Goal: Information Seeking & Learning: Find specific fact

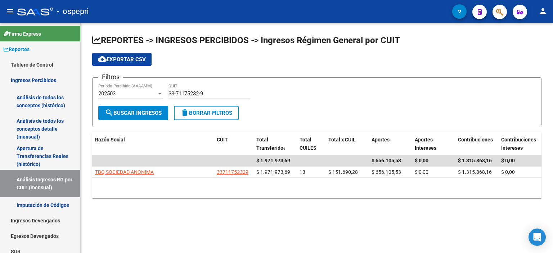
click at [295, 81] on form "Filtros 202503 Período Percibido (AAAAMM) 33-71175232-9 CUIT search Buscar Ingr…" at bounding box center [316, 101] width 449 height 49
click at [366, 57] on div "cloud_download Exportar CSV" at bounding box center [316, 59] width 449 height 13
click at [475, 89] on div "Filtros 202503 Período Percibido (AAAAMM) 33-71175232-9 CUIT" at bounding box center [316, 95] width 437 height 22
click at [192, 95] on input "33-71175232-9" at bounding box center [208, 93] width 81 height 6
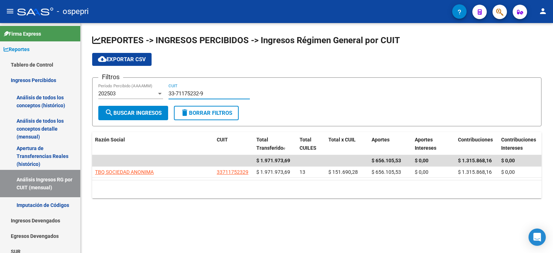
click at [192, 95] on input "33-71175232-9" at bounding box center [208, 93] width 81 height 6
paste input "0-71457854-1"
type input "30-71457854-1"
click at [142, 112] on span "search Buscar Ingresos" at bounding box center [133, 113] width 57 height 6
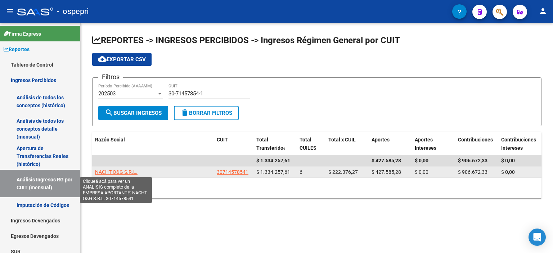
click at [127, 170] on span "NACHT O&G S.R.L." at bounding box center [116, 172] width 42 height 6
type textarea "30714578541"
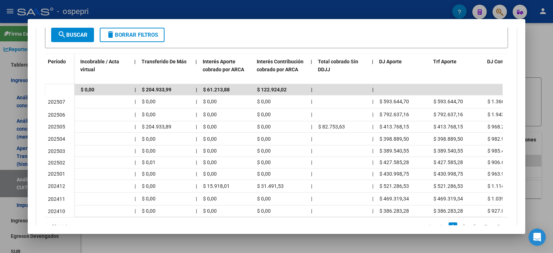
scroll to position [0, 430]
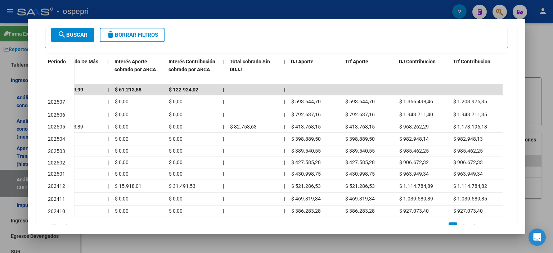
click at [540, 95] on div at bounding box center [276, 126] width 553 height 253
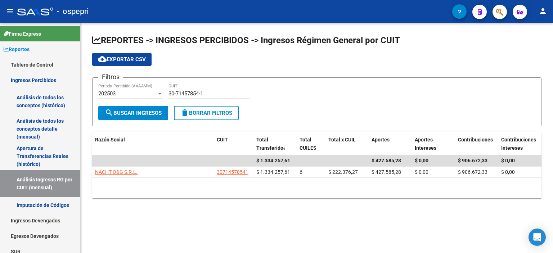
click at [252, 197] on div "10 total 1" at bounding box center [316, 189] width 449 height 18
drag, startPoint x: 202, startPoint y: 208, endPoint x: 322, endPoint y: 196, distance: 120.5
click at [213, 209] on div "REPORTES -> INGRESOS PERCIBIDOS -> Ingresos Régimen General por CUIT cloud_down…" at bounding box center [317, 122] width 472 height 198
drag, startPoint x: 322, startPoint y: 196, endPoint x: 232, endPoint y: 73, distance: 153.0
click at [313, 193] on div "10 total 1" at bounding box center [316, 189] width 449 height 18
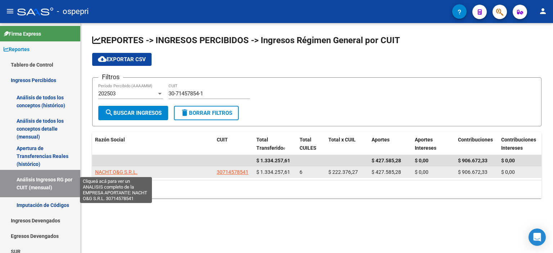
click at [107, 169] on span "NACHT O&G S.R.L." at bounding box center [116, 172] width 42 height 6
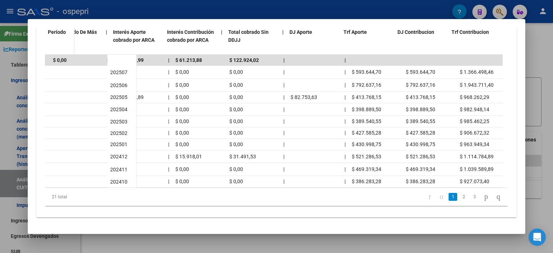
scroll to position [0, 432]
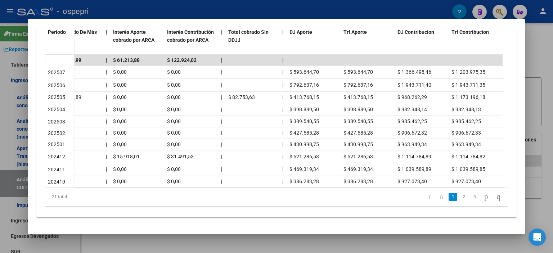
click at [544, 80] on div at bounding box center [276, 126] width 553 height 253
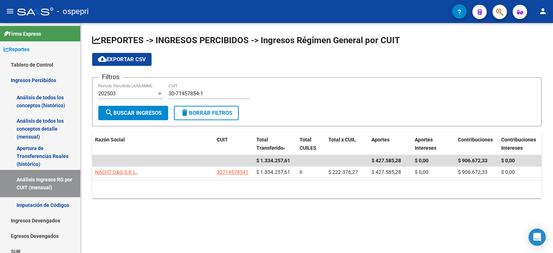
click at [212, 190] on div "10 total 1" at bounding box center [316, 189] width 449 height 18
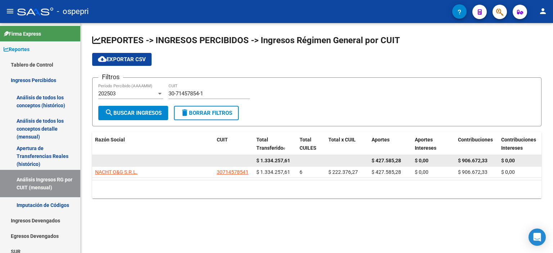
click at [203, 155] on datatable-body-cell at bounding box center [153, 160] width 122 height 11
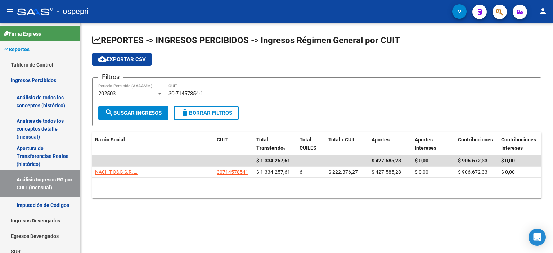
click at [479, 105] on div "Filtros 202503 Período Percibido (AAAAMM) 30-71457854-1 CUIT" at bounding box center [316, 95] width 437 height 22
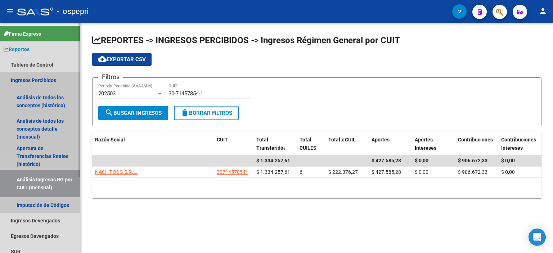
click at [29, 182] on link "Análisis Ingresos RG por CUIT (mensual)" at bounding box center [40, 183] width 80 height 27
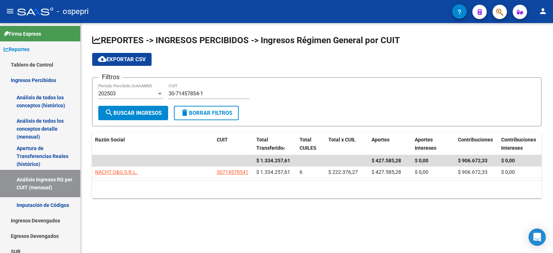
click at [191, 97] on div "30-71457854-1 CUIT" at bounding box center [208, 91] width 81 height 15
click at [193, 92] on input "30-71457854-1" at bounding box center [208, 93] width 81 height 6
paste input "59068969-2"
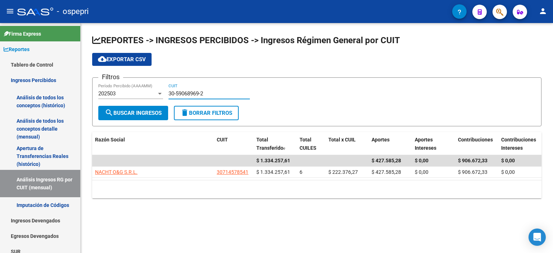
type input "30-59068969-2"
click at [133, 113] on span "search Buscar Ingresos" at bounding box center [133, 113] width 57 height 6
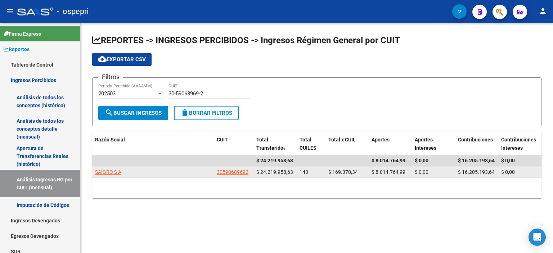
click at [115, 168] on app-link-go-to "SAIGRO S A" at bounding box center [108, 172] width 26 height 8
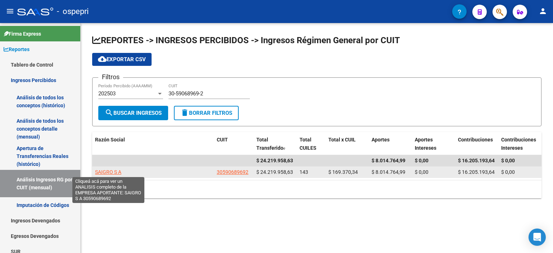
click at [113, 169] on span "SAIGRO S A" at bounding box center [108, 172] width 26 height 6
type textarea "30590689692"
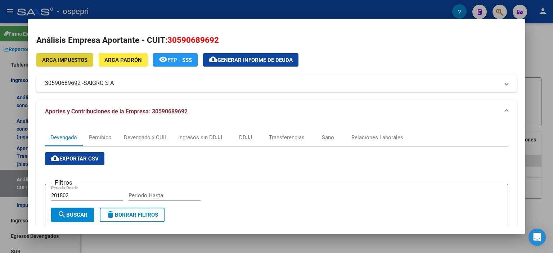
scroll to position [144, 0]
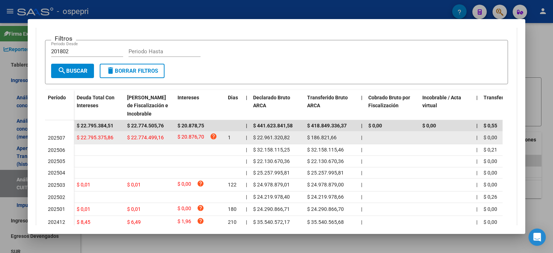
click at [175, 135] on datatable-body-cell "$ 20.876,70 help" at bounding box center [200, 137] width 50 height 13
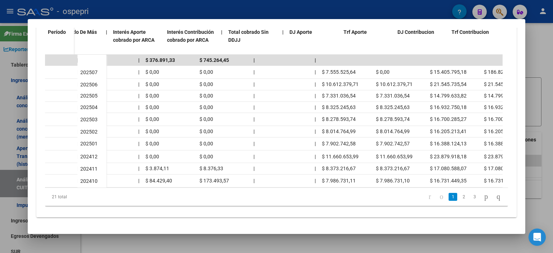
scroll to position [0, 432]
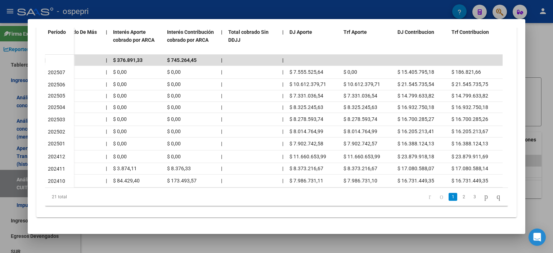
click at [531, 93] on div at bounding box center [276, 126] width 553 height 253
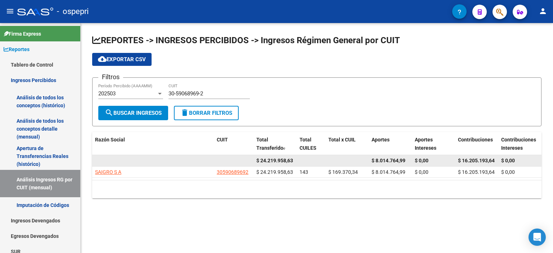
click at [159, 165] on datatable-body-cell at bounding box center [153, 160] width 122 height 11
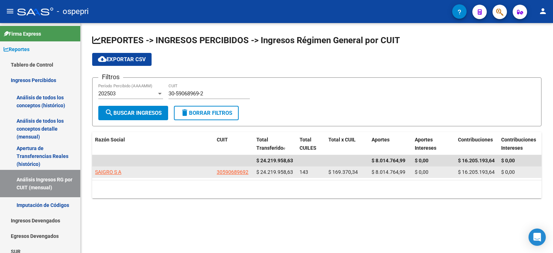
click at [99, 174] on app-link-go-to "SAIGRO S A" at bounding box center [108, 172] width 26 height 8
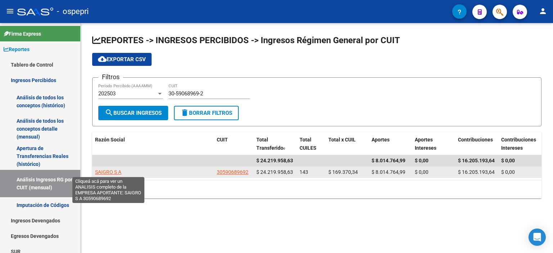
click at [101, 171] on span "SAIGRO S A" at bounding box center [108, 172] width 26 height 6
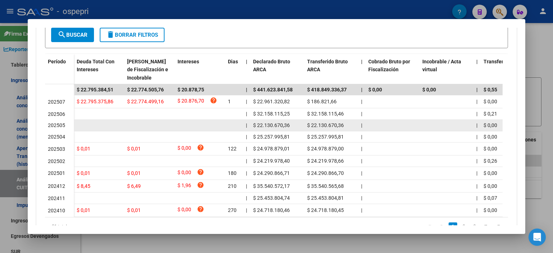
scroll to position [141, 0]
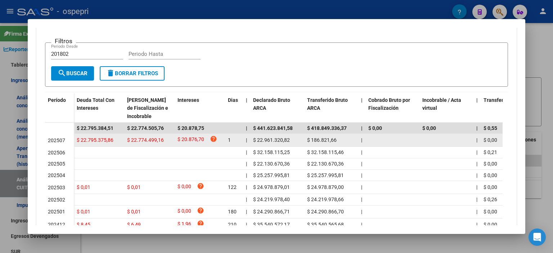
click at [398, 143] on datatable-body-cell at bounding box center [392, 140] width 54 height 13
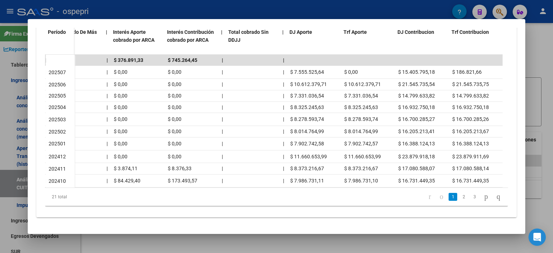
scroll to position [0, 432]
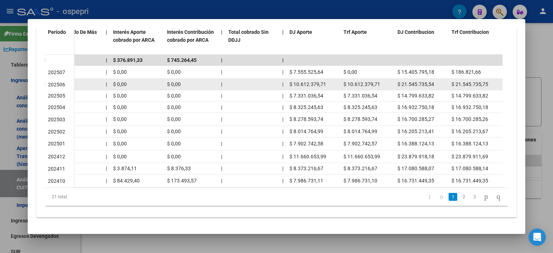
click at [429, 83] on div "$ 21.545.735,54" at bounding box center [421, 84] width 48 height 8
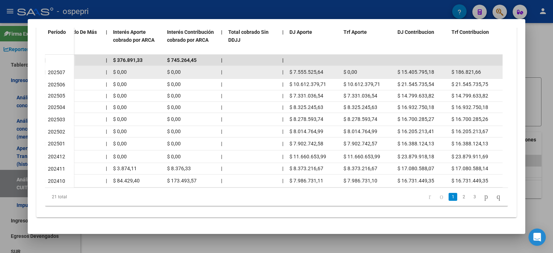
drag, startPoint x: 323, startPoint y: 67, endPoint x: 289, endPoint y: 67, distance: 34.6
click at [289, 67] on datatable-body-cell "$ 7.555.525,64" at bounding box center [314, 72] width 54 height 13
copy span "$ 7.555.525,64"
drag, startPoint x: 436, startPoint y: 65, endPoint x: 401, endPoint y: 67, distance: 35.3
click at [401, 68] on div "$ 15.405.795,18" at bounding box center [421, 72] width 48 height 8
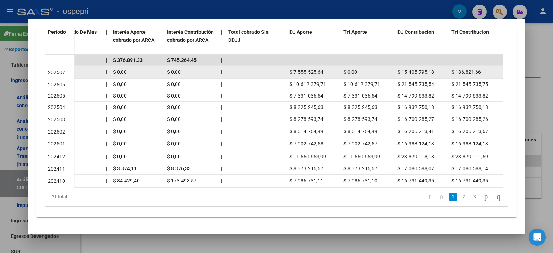
copy span "15.405.795,18"
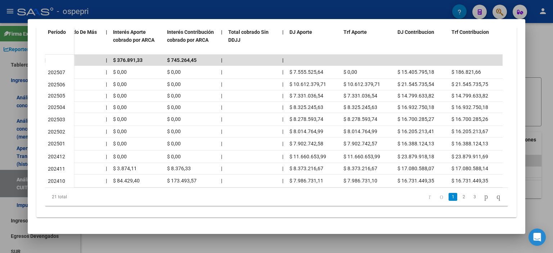
click at [526, 81] on div at bounding box center [276, 126] width 553 height 253
